Goal: Communication & Community: Answer question/provide support

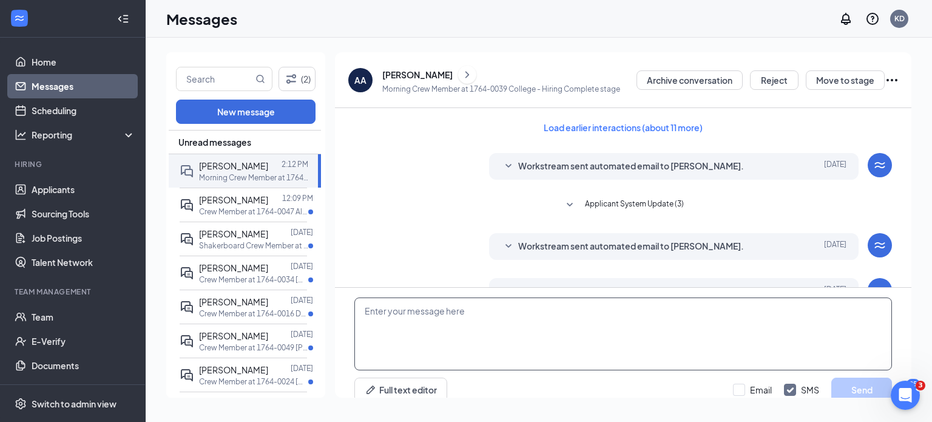
scroll to position [250, 0]
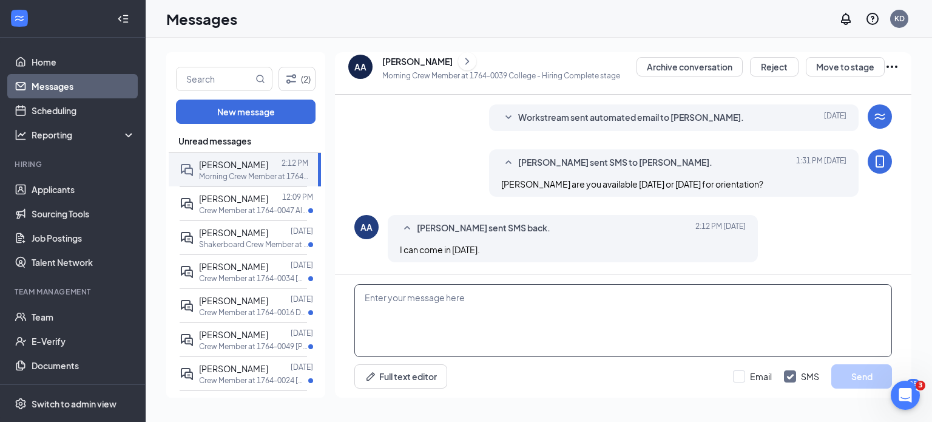
click at [384, 299] on textarea at bounding box center [623, 320] width 538 height 73
type textarea "I am sorry [DATE] does not work for us could we do"
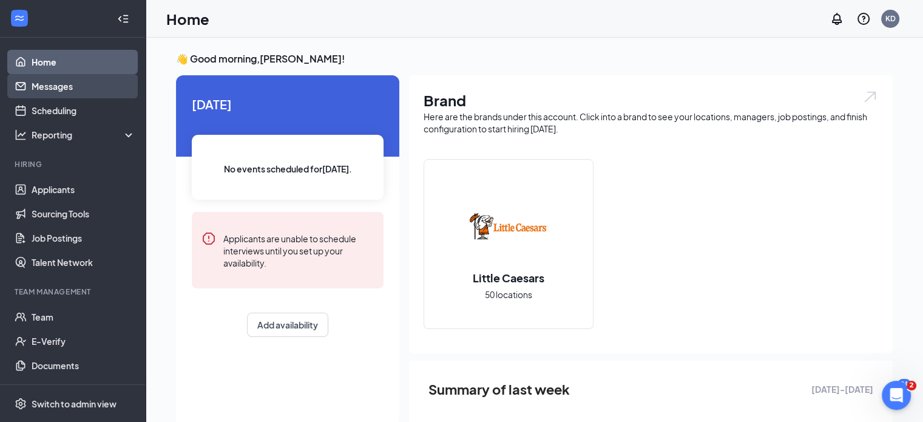
click at [61, 84] on link "Messages" at bounding box center [84, 86] width 104 height 24
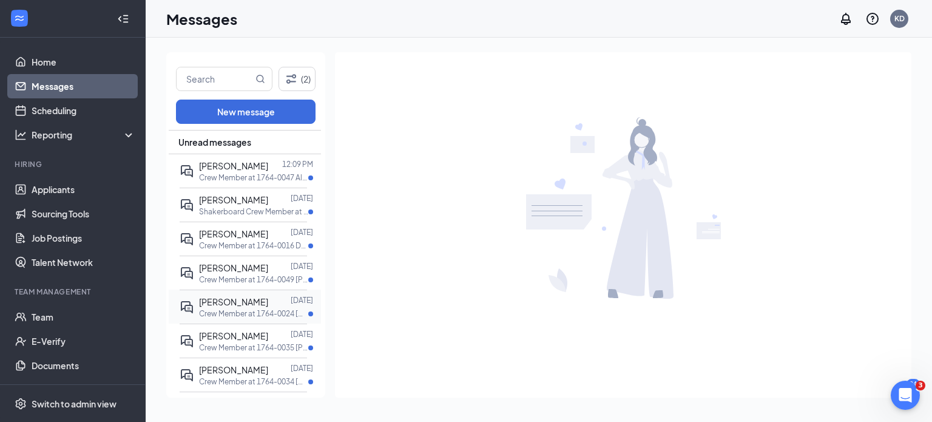
click at [240, 305] on span "[PERSON_NAME]" at bounding box center [233, 301] width 69 height 11
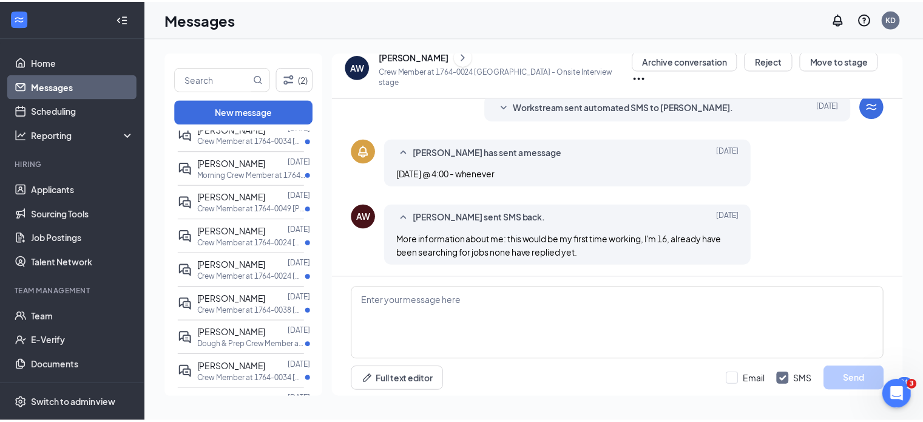
scroll to position [299, 0]
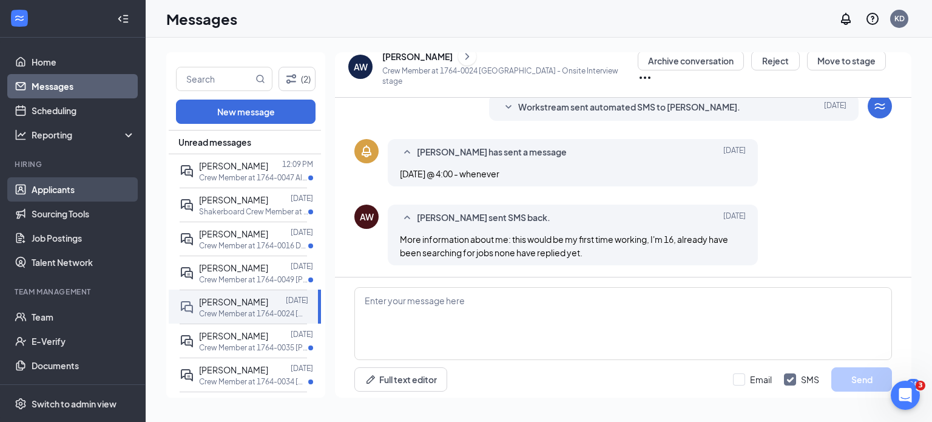
click at [61, 192] on link "Applicants" at bounding box center [84, 189] width 104 height 24
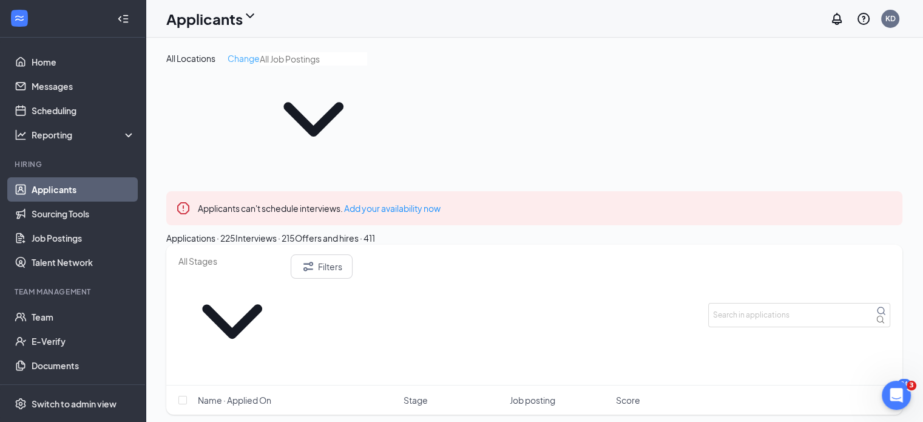
click at [238, 56] on span "Change" at bounding box center [244, 58] width 32 height 11
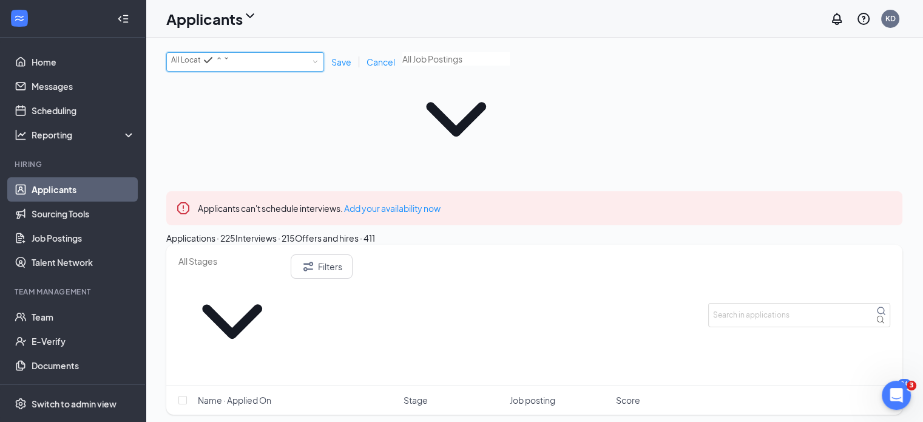
click at [228, 59] on icon "SmallChevronDown" at bounding box center [226, 58] width 3 height 2
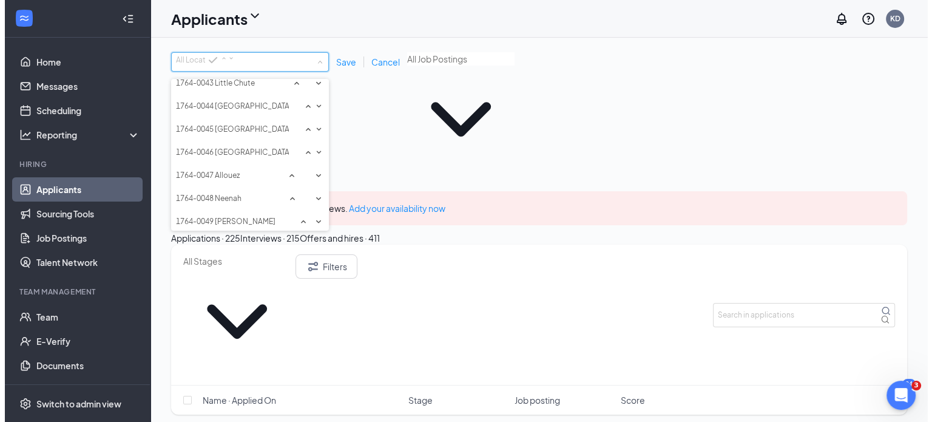
scroll to position [954, 0]
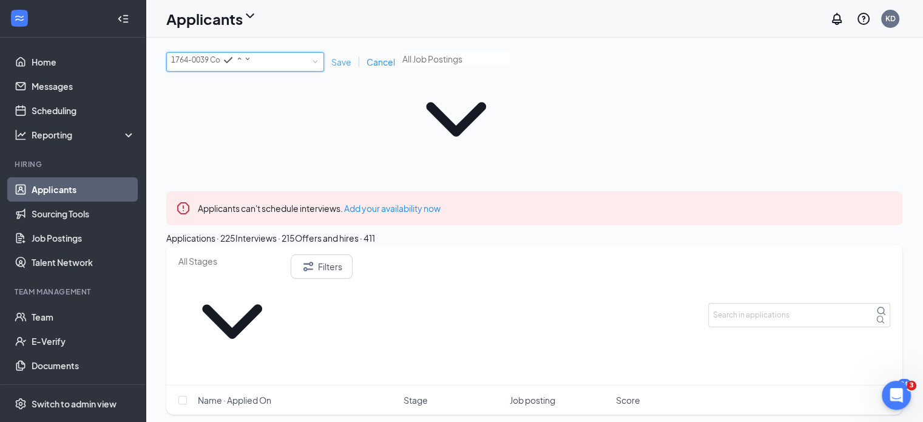
click at [336, 64] on span "Save" at bounding box center [341, 61] width 20 height 11
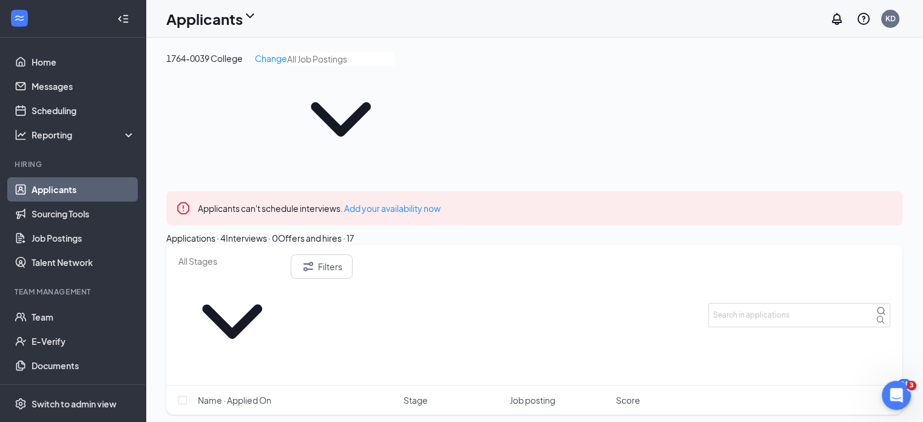
click at [354, 231] on div "Offers and hires · 17" at bounding box center [316, 237] width 76 height 13
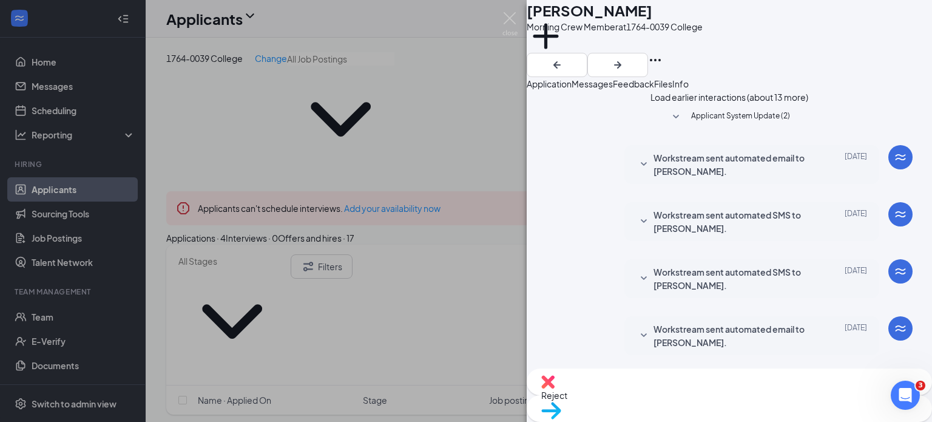
scroll to position [461, 0]
type textarea "Adrien we have i schedule conflict with Tuesday could we do Wednesday at 1:00?"
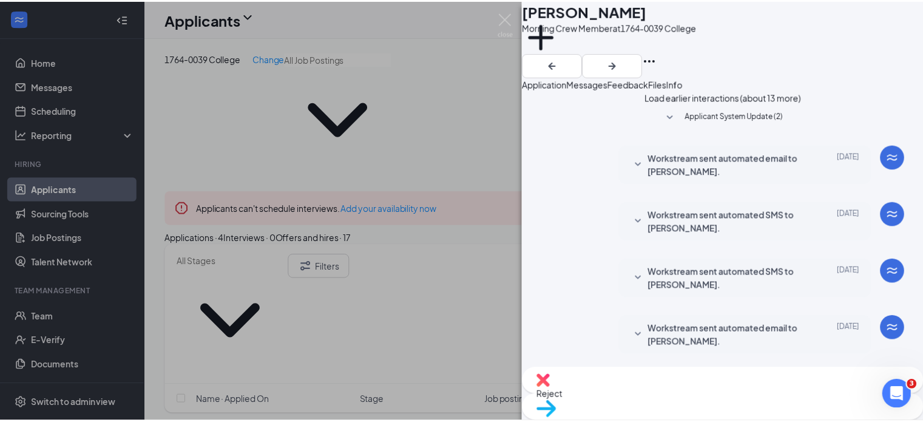
scroll to position [552, 0]
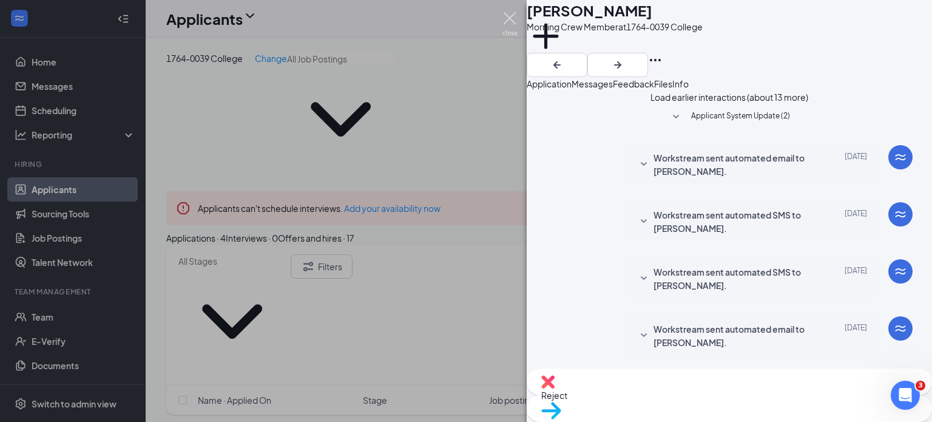
click at [510, 15] on img at bounding box center [510, 24] width 15 height 24
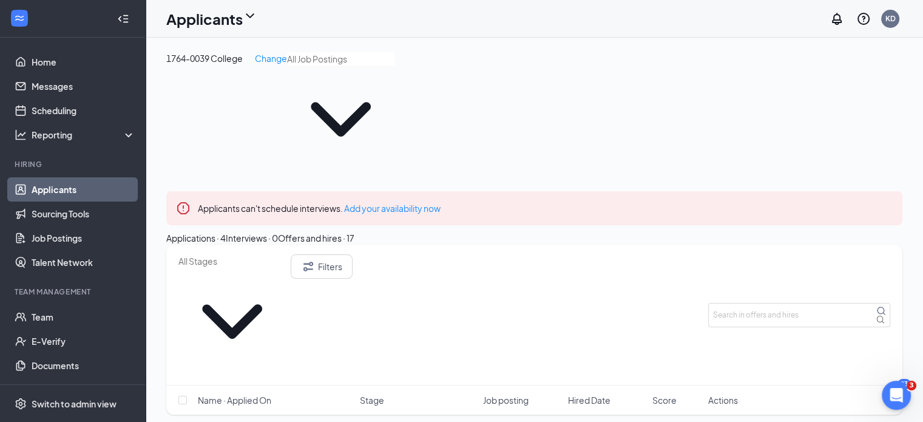
click at [226, 231] on div "Applications · 4" at bounding box center [195, 237] width 59 height 13
